Goal: Check status: Check status

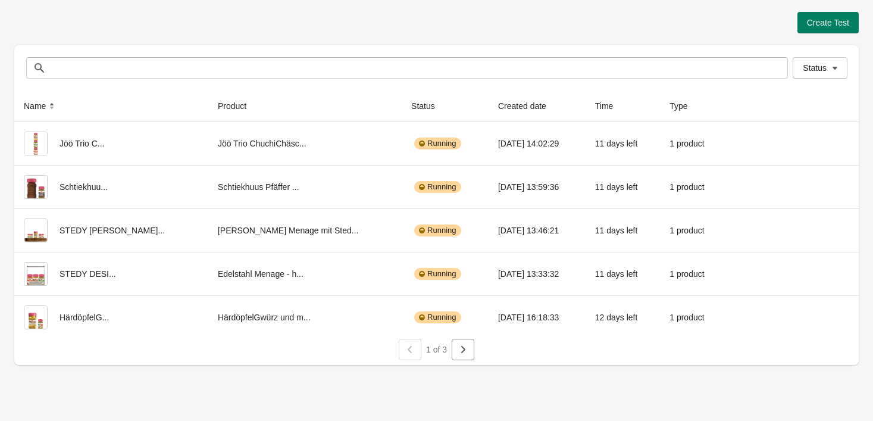
click at [1, 324] on div "Create Test Status Status Name Product Status Created date Time Type Jöö Trio C…" at bounding box center [436, 184] width 873 height 369
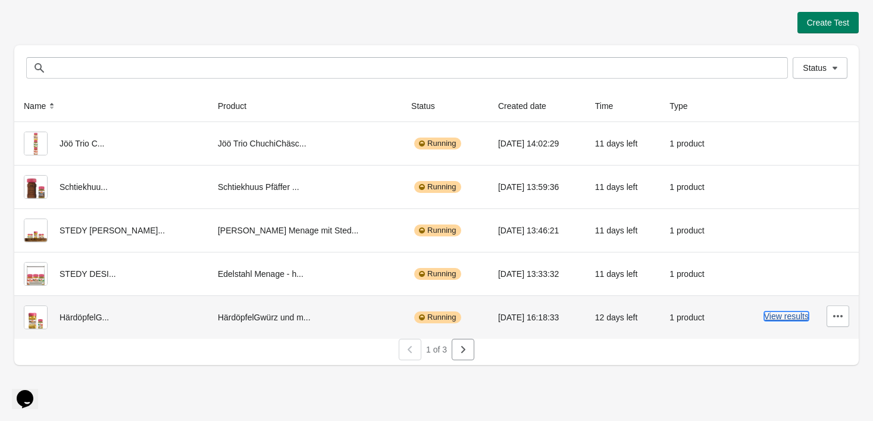
click at [781, 319] on button "View results" at bounding box center [786, 316] width 45 height 10
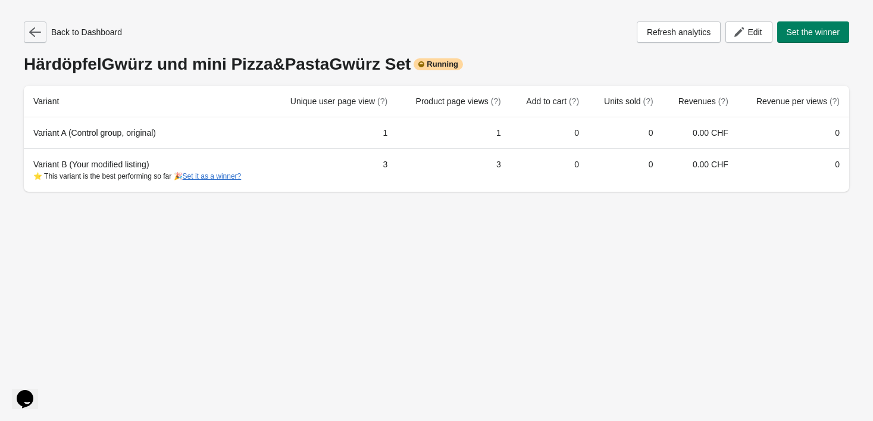
click at [41, 32] on button "button" at bounding box center [35, 31] width 23 height 21
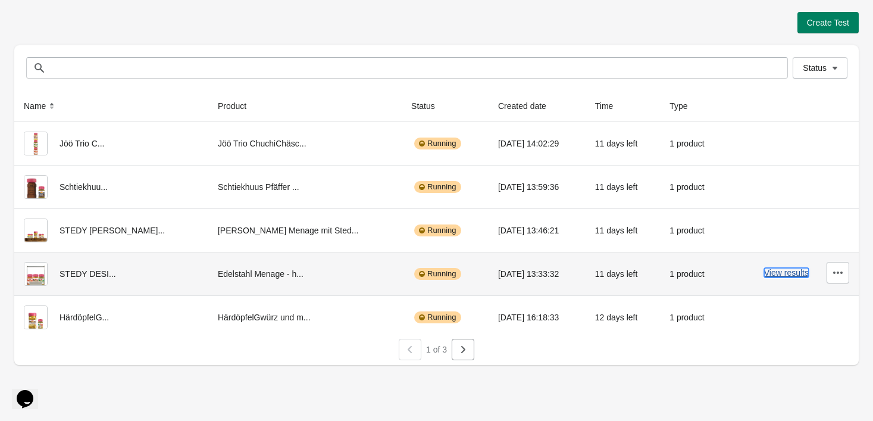
click at [797, 272] on button "View results" at bounding box center [786, 273] width 45 height 10
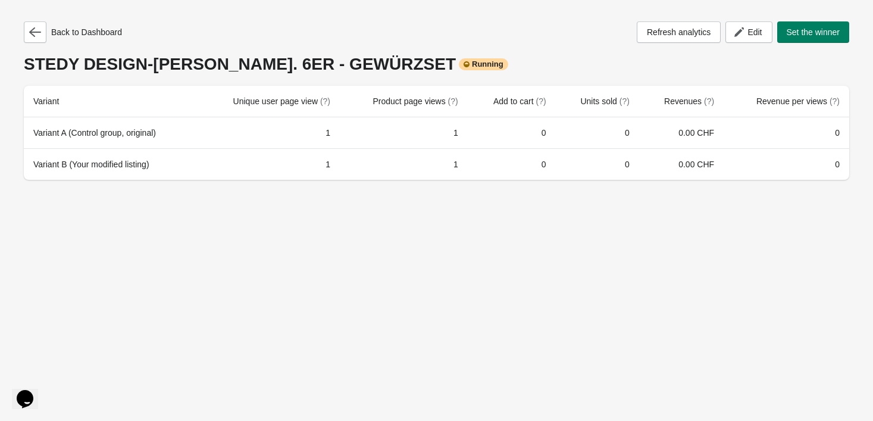
click at [31, 16] on div "Back to Dashboard Refresh analytics Edit Set the winner [PERSON_NAME] DESIGN-[P…" at bounding box center [436, 97] width 844 height 194
click at [37, 30] on icon "button" at bounding box center [35, 32] width 12 height 12
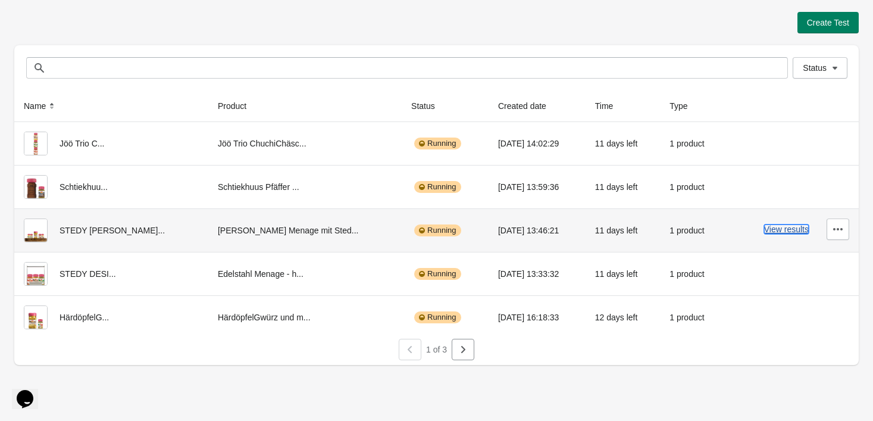
click at [789, 227] on button "View results" at bounding box center [786, 229] width 45 height 10
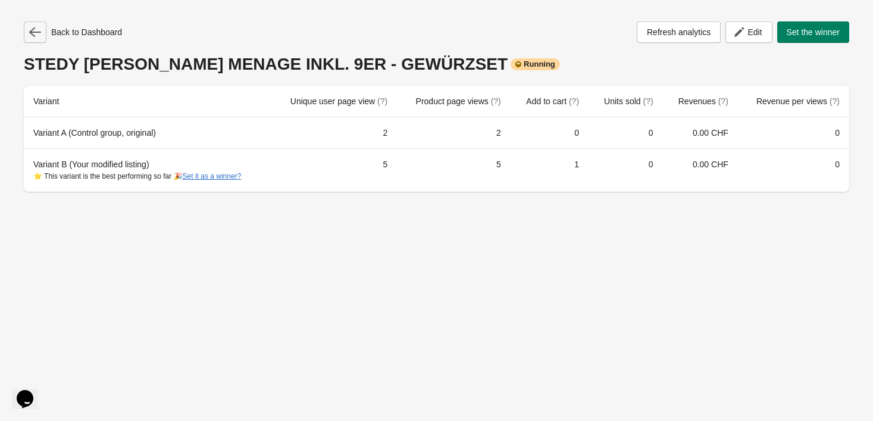
click at [31, 25] on button "button" at bounding box center [35, 31] width 23 height 21
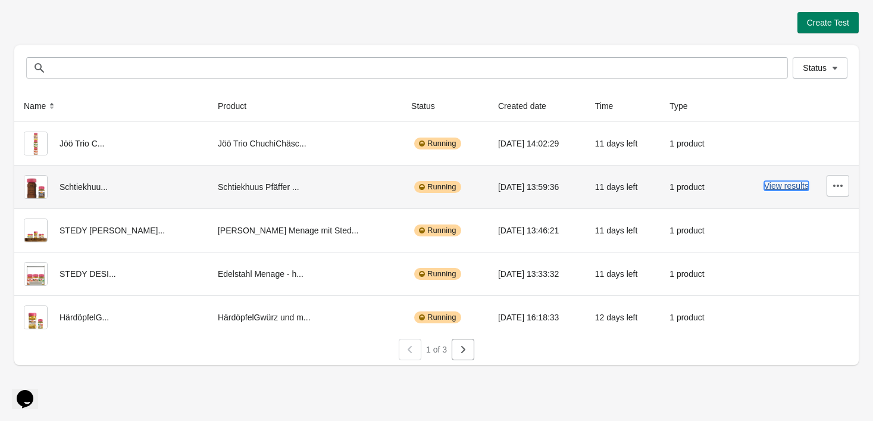
click at [791, 187] on button "View results" at bounding box center [786, 186] width 45 height 10
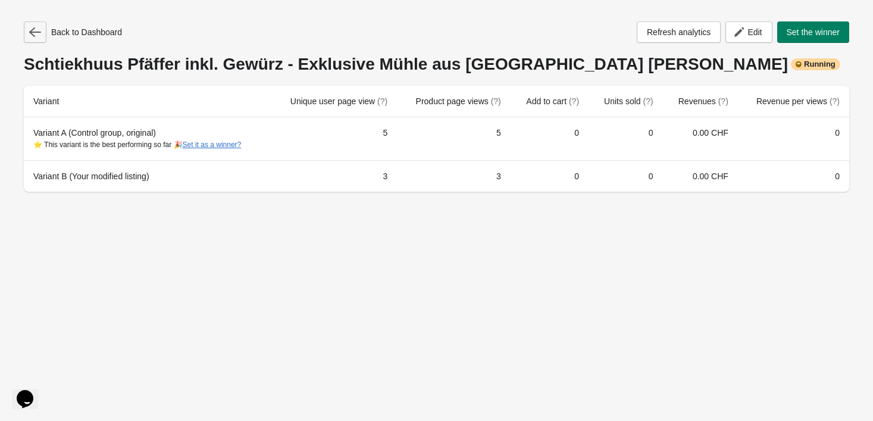
click at [41, 27] on button "button" at bounding box center [35, 31] width 23 height 21
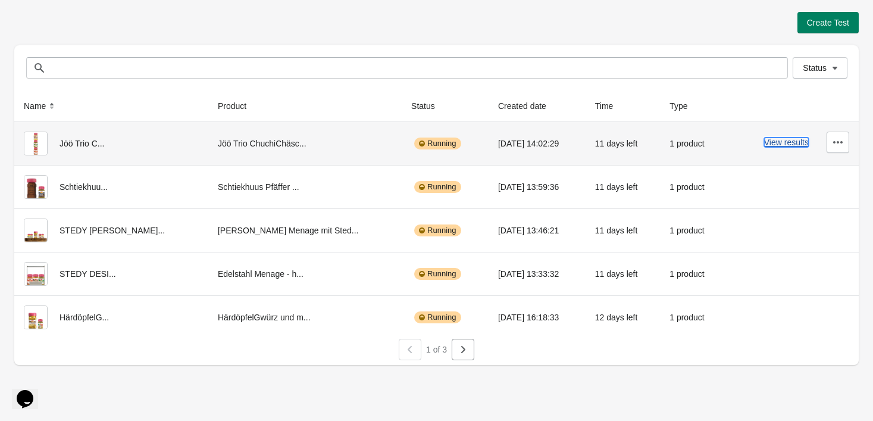
click at [787, 144] on button "View results" at bounding box center [786, 142] width 45 height 10
